Goal: Information Seeking & Learning: Learn about a topic

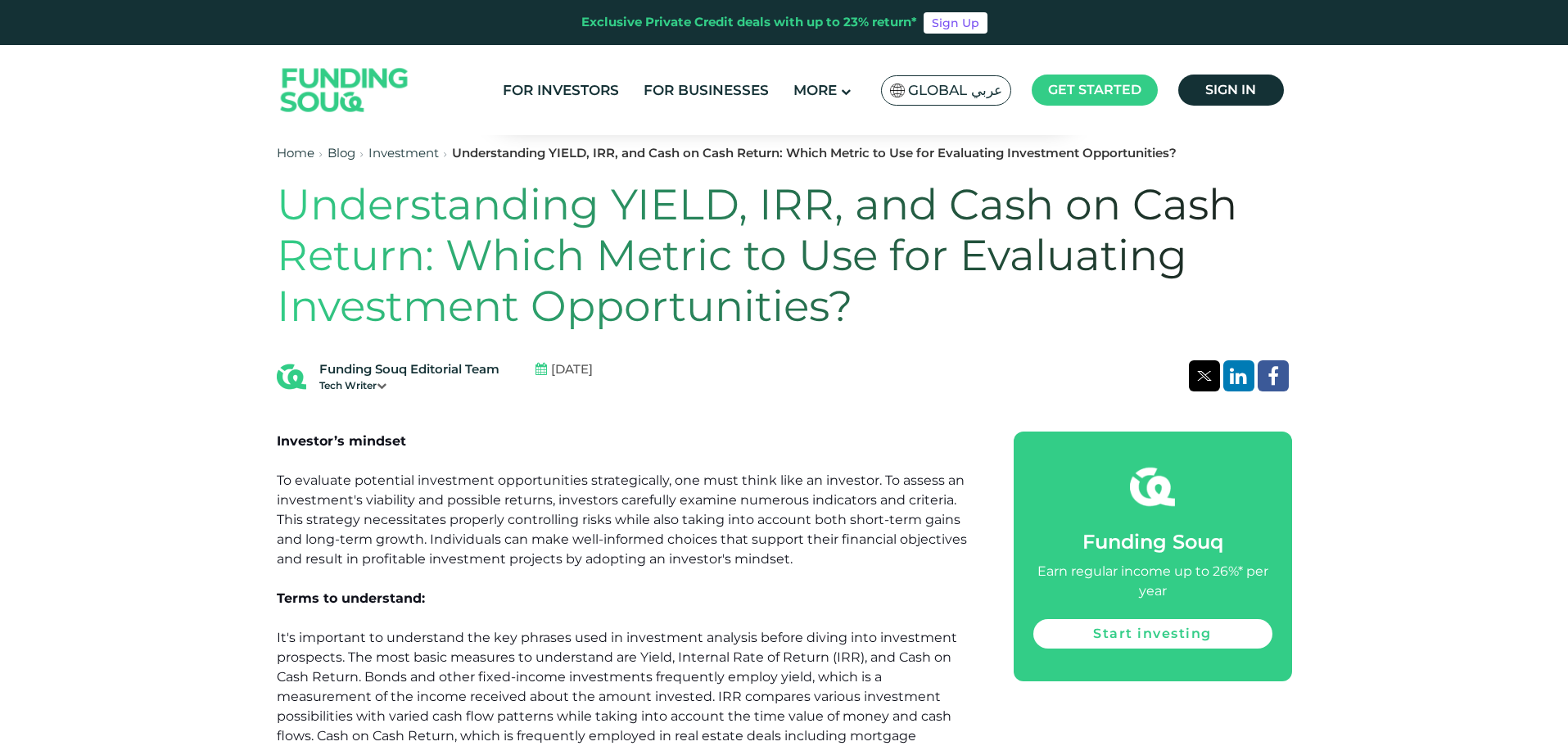
drag, startPoint x: 0, startPoint y: 0, endPoint x: 111, endPoint y: 484, distance: 496.6
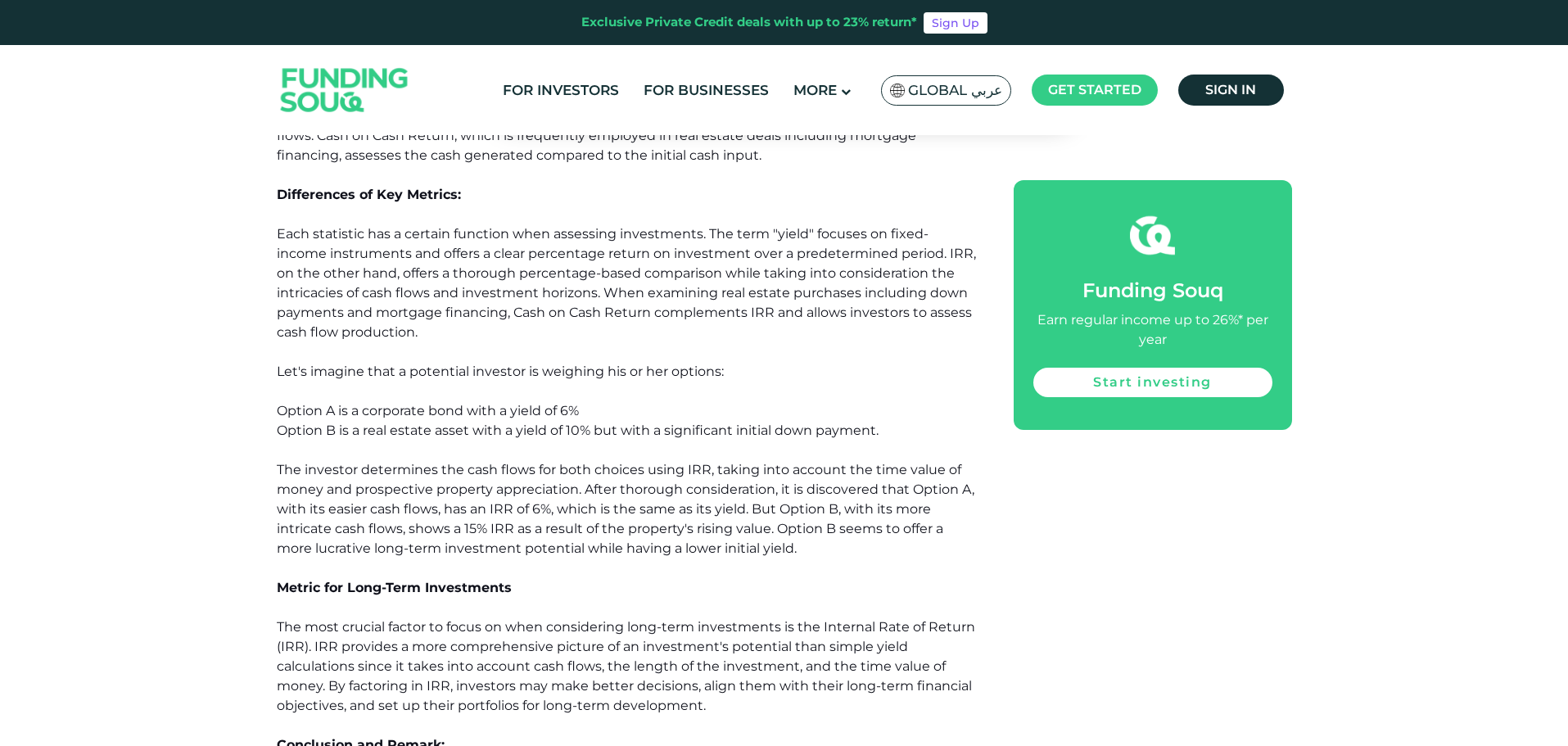
scroll to position [1146, 0]
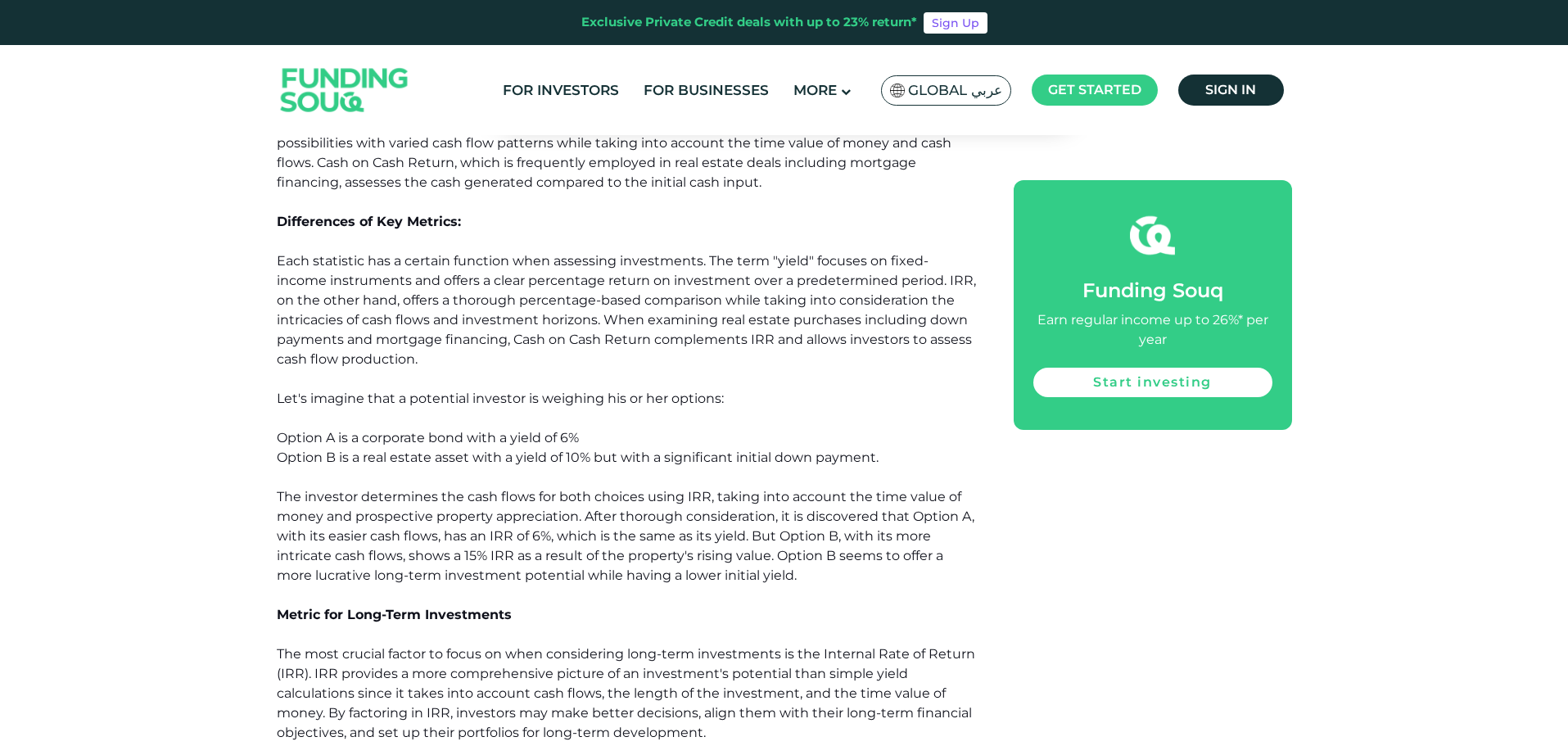
click at [148, 435] on div "Home Blog Investment" at bounding box center [784, 435] width 1568 height 2868
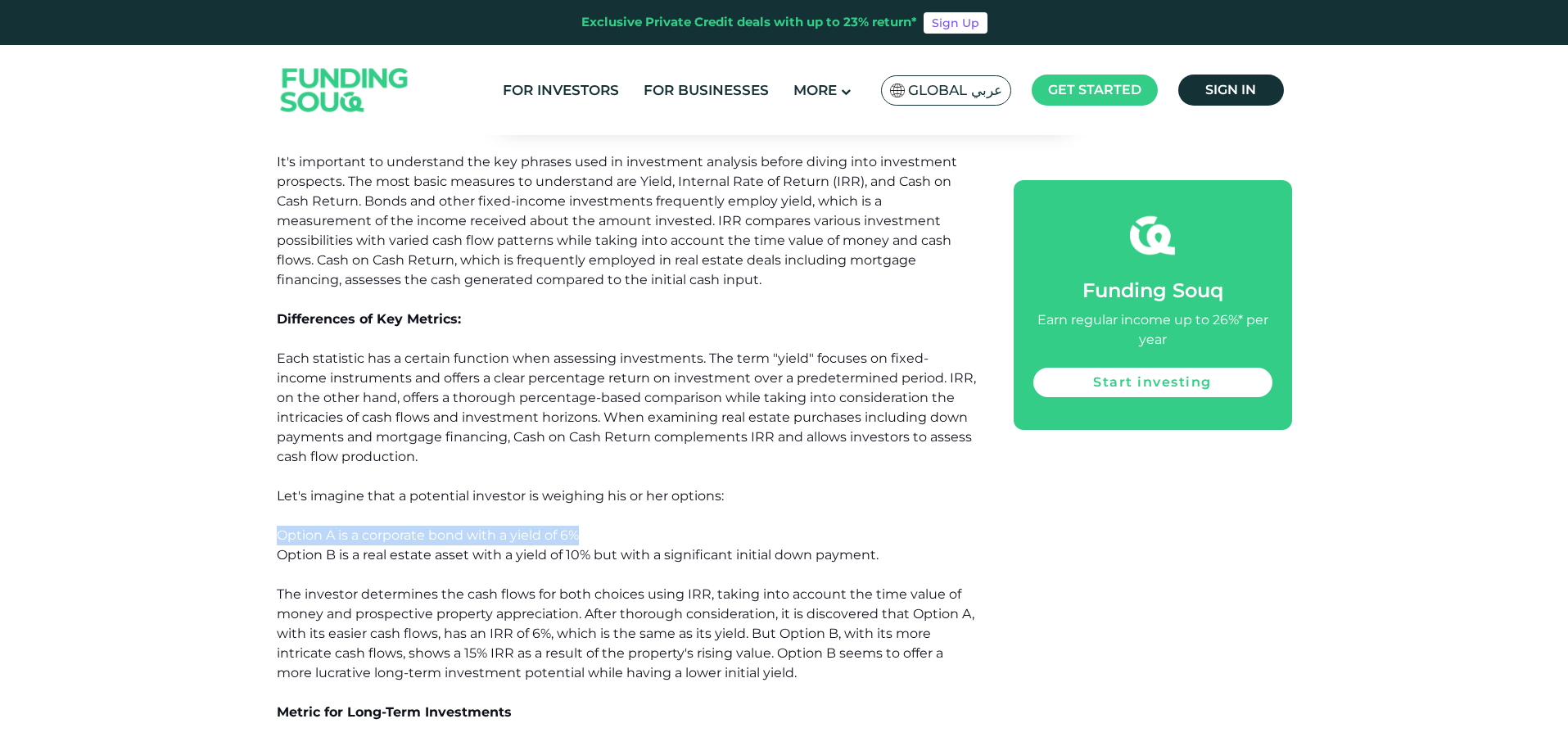
scroll to position [1065, 0]
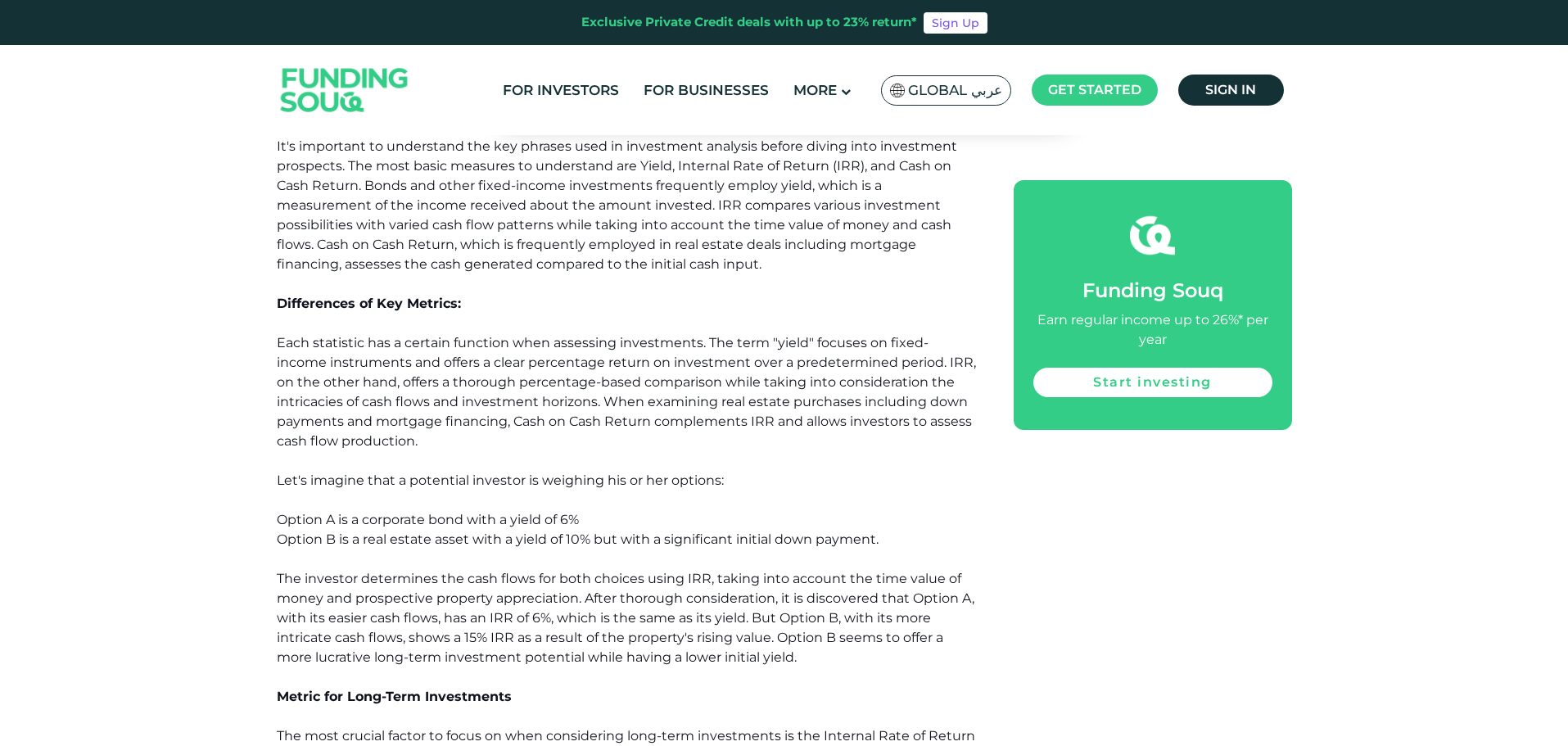
click at [164, 346] on div "Home Blog Investment" at bounding box center [784, 516] width 1568 height 2868
drag, startPoint x: 164, startPoint y: 346, endPoint x: 209, endPoint y: 251, distance: 105.1
click at [209, 251] on div "Home Blog Investment" at bounding box center [784, 516] width 1568 height 2868
click at [176, 354] on div "Home Blog Investment" at bounding box center [784, 516] width 1568 height 2868
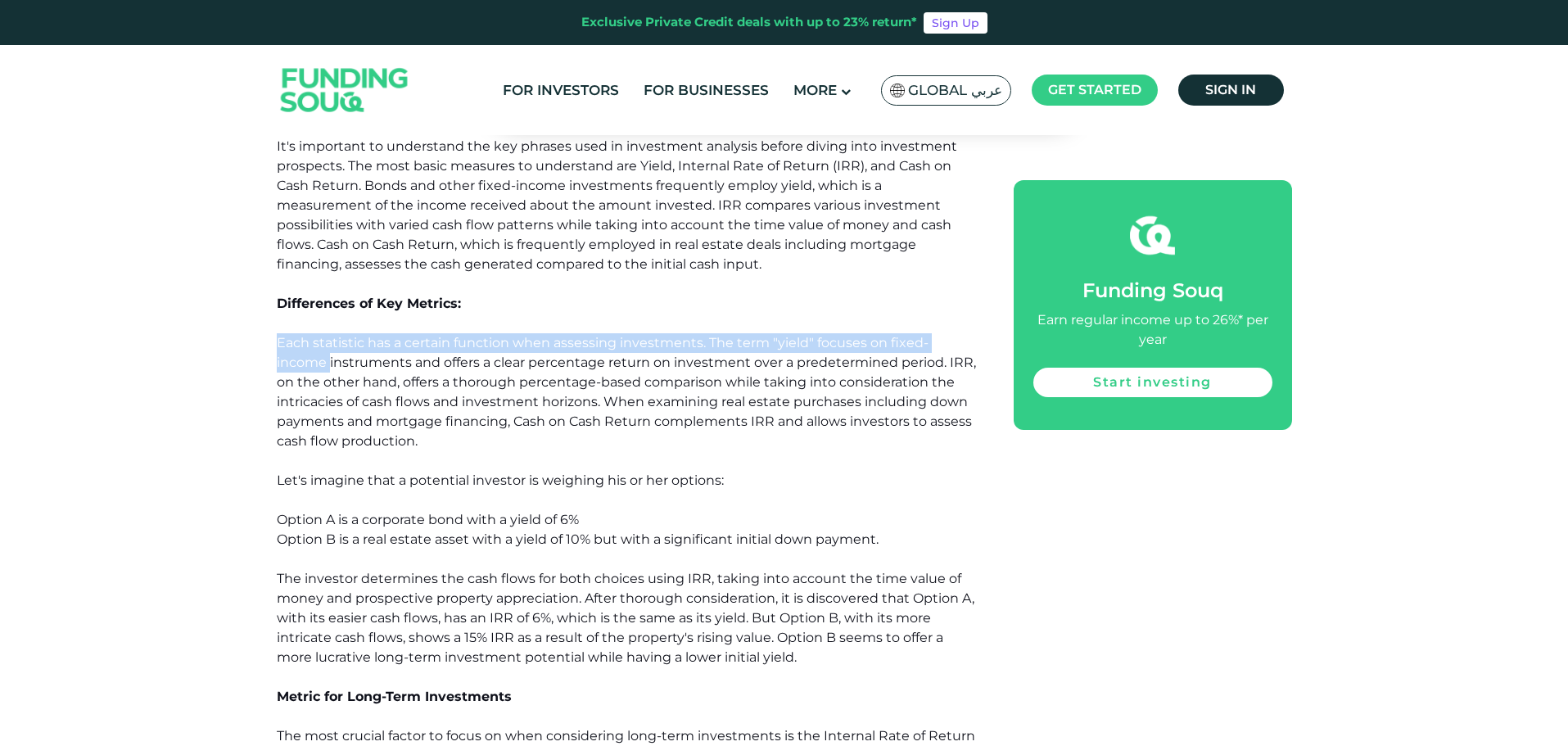
click at [176, 355] on div "Home Blog Investment" at bounding box center [784, 516] width 1568 height 2868
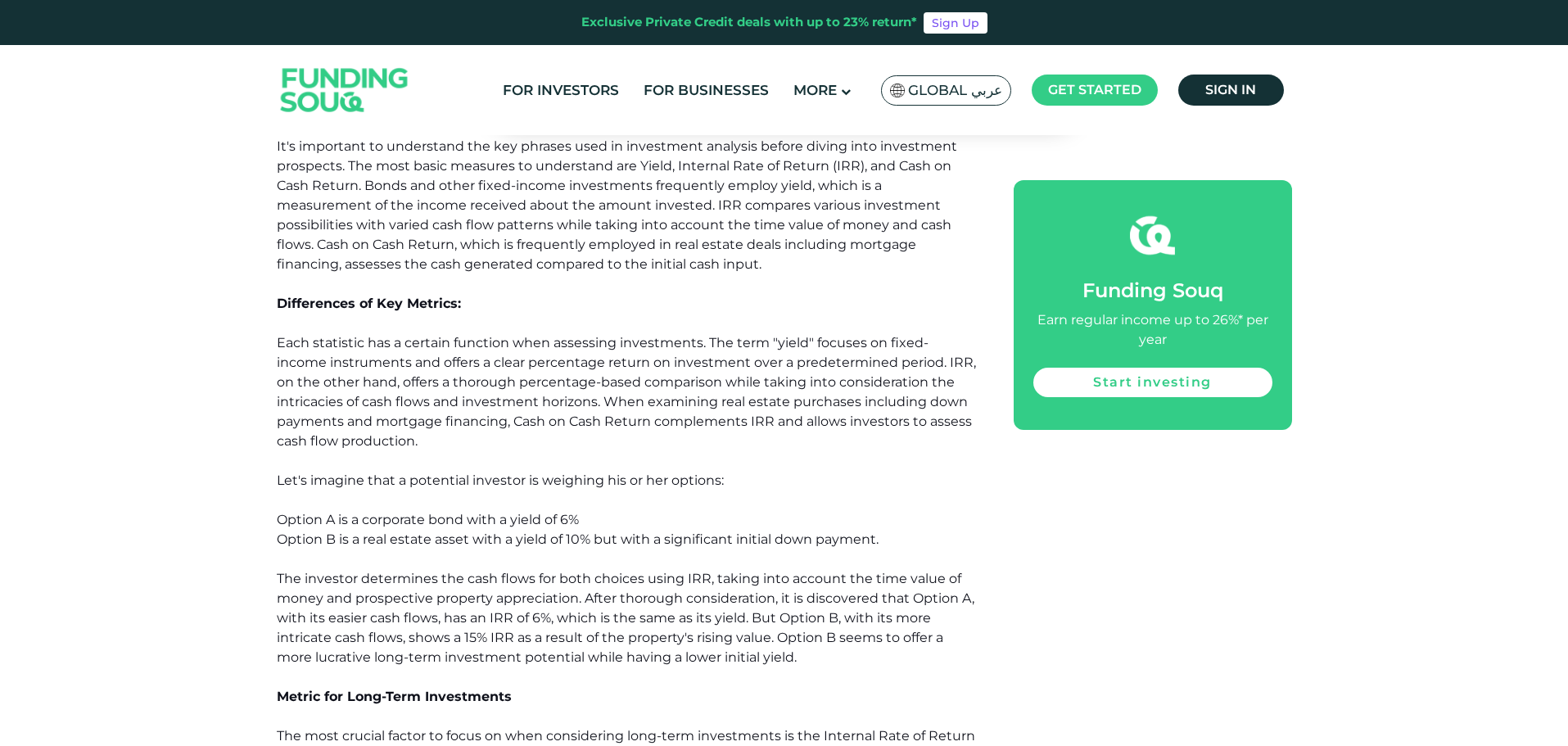
click at [208, 419] on div "Home Blog Investment" at bounding box center [784, 516] width 1568 height 2868
